Goal: Information Seeking & Learning: Check status

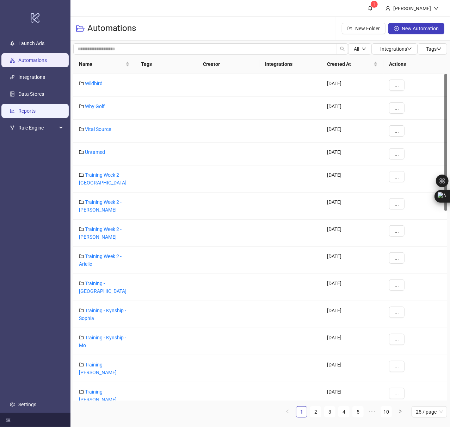
click at [26, 109] on link "Reports" at bounding box center [26, 111] width 17 height 6
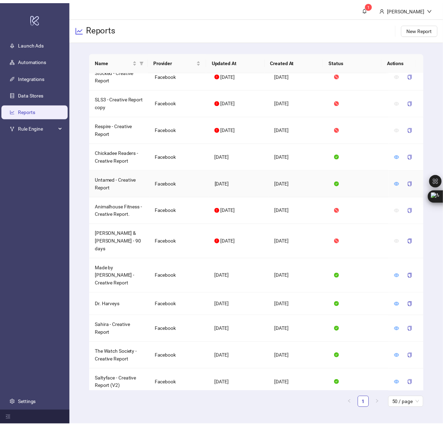
scroll to position [94, 0]
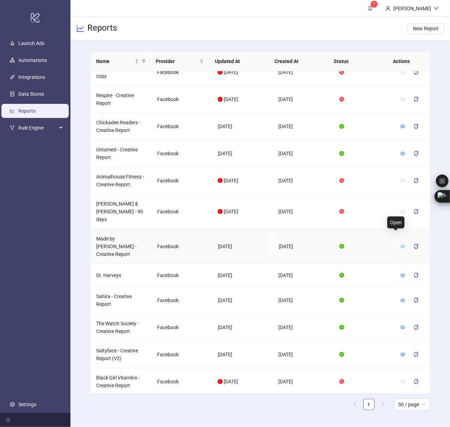
click at [400, 244] on icon "eye" at bounding box center [402, 246] width 5 height 5
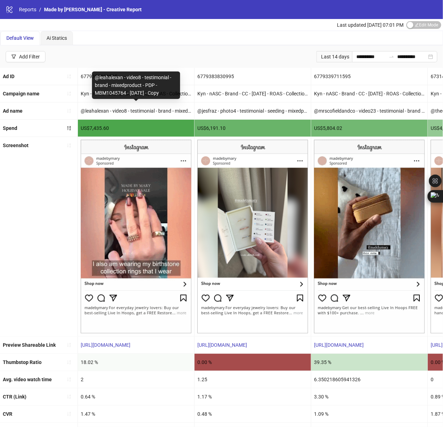
copy div "@leahalexan - video8 - testimonial - brand - mixedproduct - PDP - MBM1045764 - …"
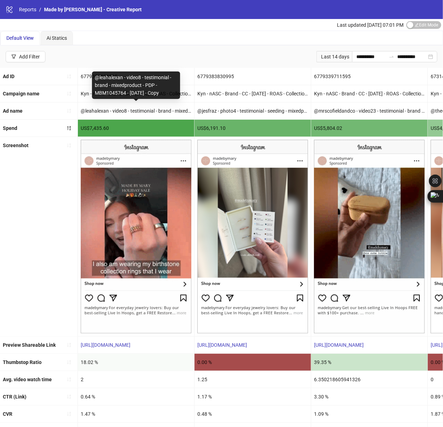
drag, startPoint x: 95, startPoint y: 77, endPoint x: 165, endPoint y: 94, distance: 72.8
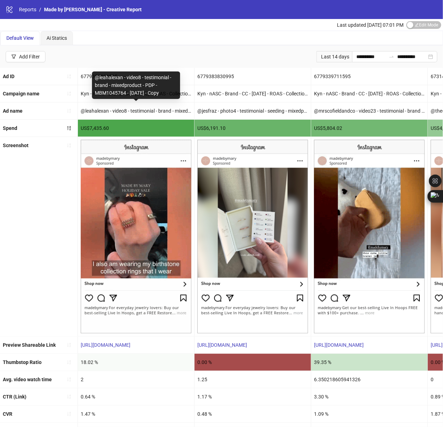
click at [165, 94] on div "@leahalexan - video8 - testimonial - brand - mixedproduct - PDP - MBM1045764 - …" at bounding box center [136, 84] width 88 height 27
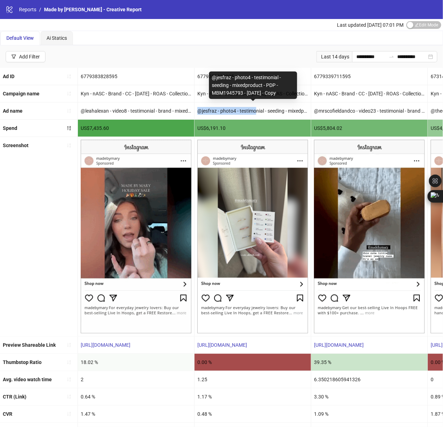
drag, startPoint x: 196, startPoint y: 112, endPoint x: 257, endPoint y: 113, distance: 60.6
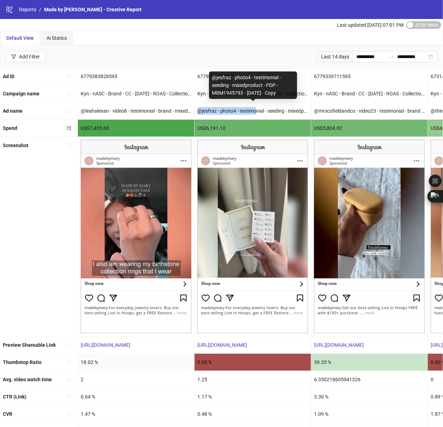
click at [257, 113] on div "@jesfraz - photo4 - testimonial - seeding - mixedproduct - PDP - MBM1945793 - […" at bounding box center [252, 110] width 116 height 17
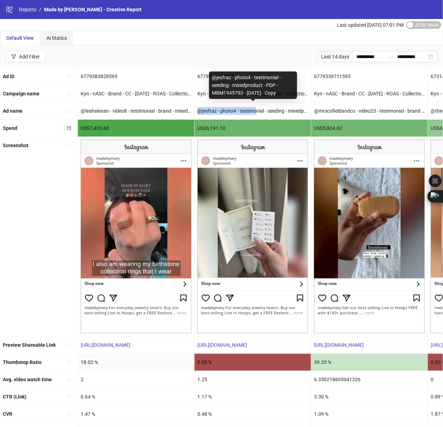
copy div "@jesfraz - photo4 - testimonial - seeding - mixedproduct - PDP - MBM1945793 - […"
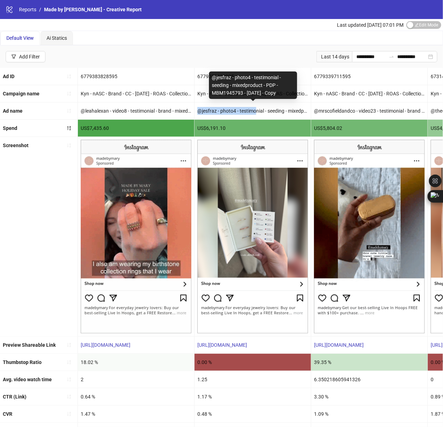
drag, startPoint x: 213, startPoint y: 77, endPoint x: 283, endPoint y: 93, distance: 72.3
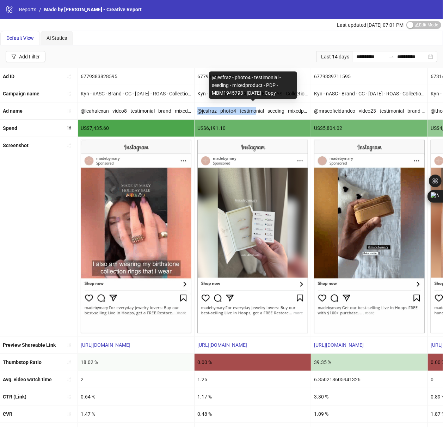
click at [283, 93] on div "@jesfraz - photo4 - testimonial - seeding - mixedproduct - PDP - MBM1945793 - […" at bounding box center [253, 84] width 88 height 27
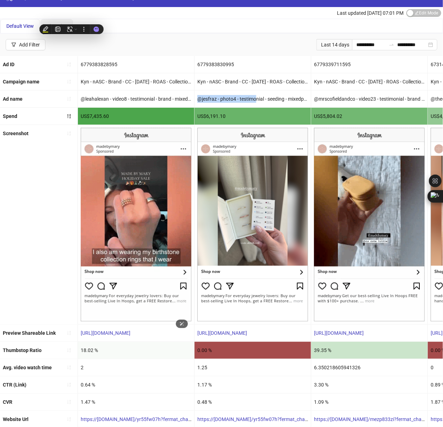
scroll to position [33, 0]
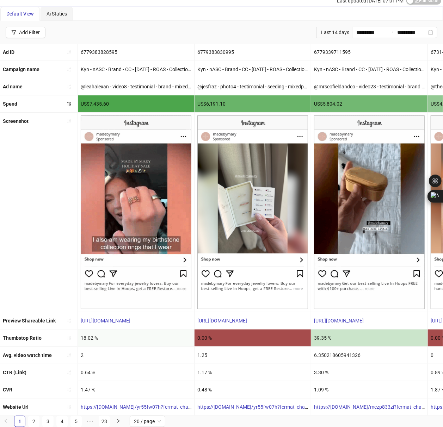
drag, startPoint x: 134, startPoint y: 310, endPoint x: 202, endPoint y: 168, distance: 157.8
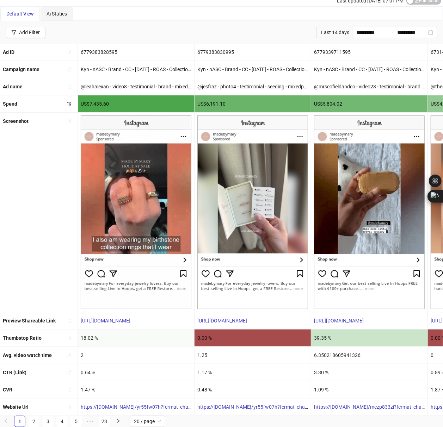
click at [202, 167] on img at bounding box center [252, 212] width 111 height 194
